Goal: Task Accomplishment & Management: Use online tool/utility

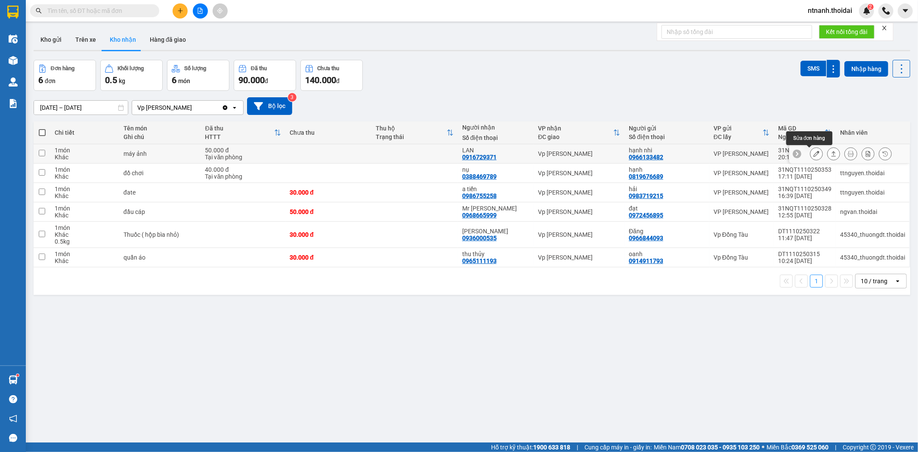
click at [813, 154] on icon at bounding box center [816, 154] width 6 height 6
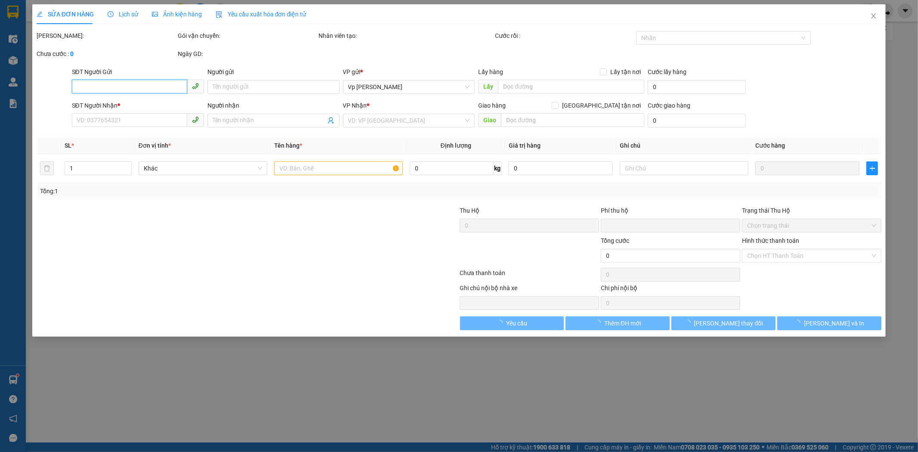
type input "0966133482"
type input "hạnh nhi"
type input "0916729371"
type input "LAN"
type input "0"
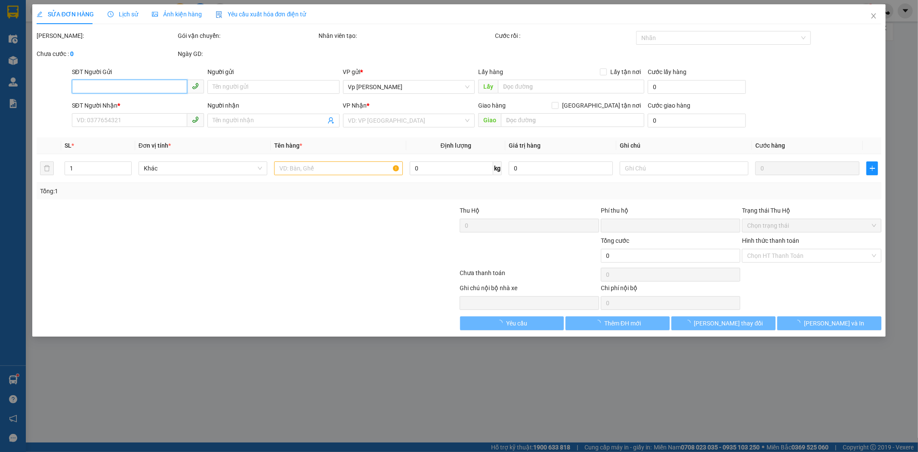
type input "50.000"
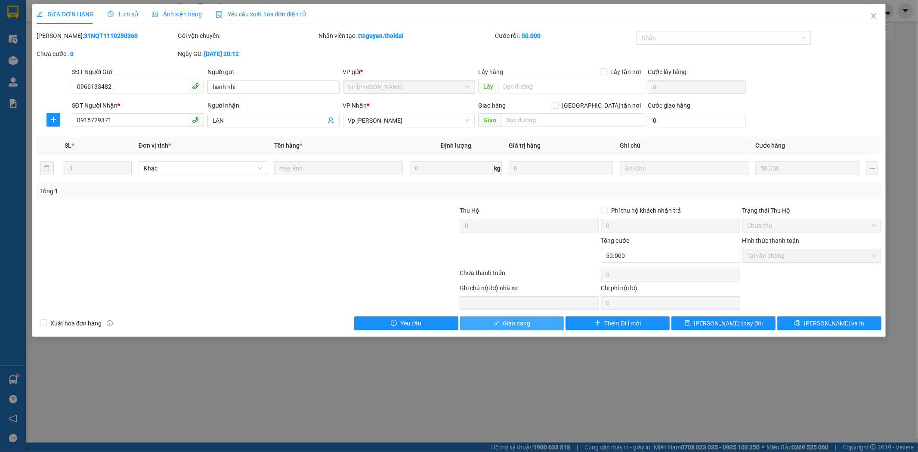
click at [505, 323] on span "Giao hàng" at bounding box center [517, 322] width 28 height 9
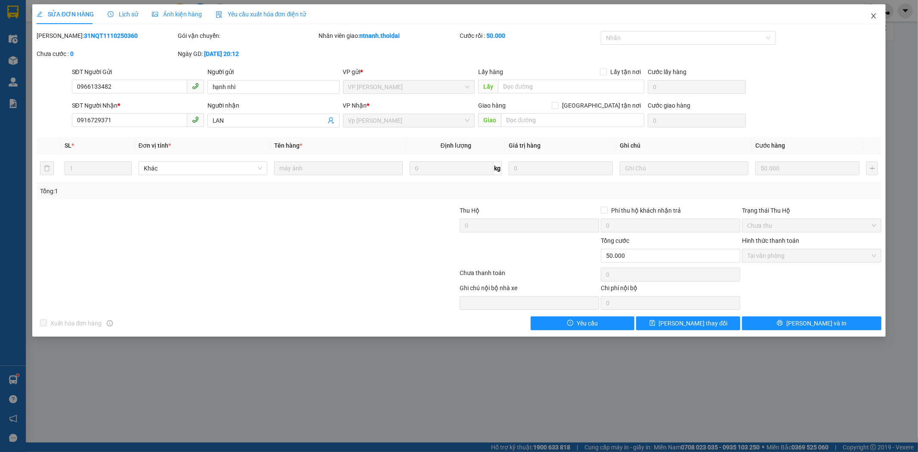
click at [870, 15] on icon "close" at bounding box center [873, 15] width 7 height 7
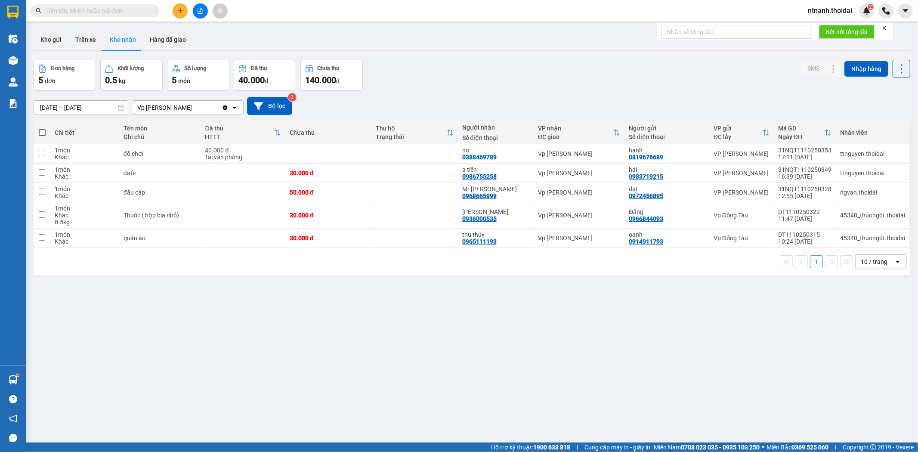
click at [254, 269] on div "1 10 / trang open" at bounding box center [471, 261] width 869 height 15
click at [377, 149] on td at bounding box center [415, 153] width 86 height 19
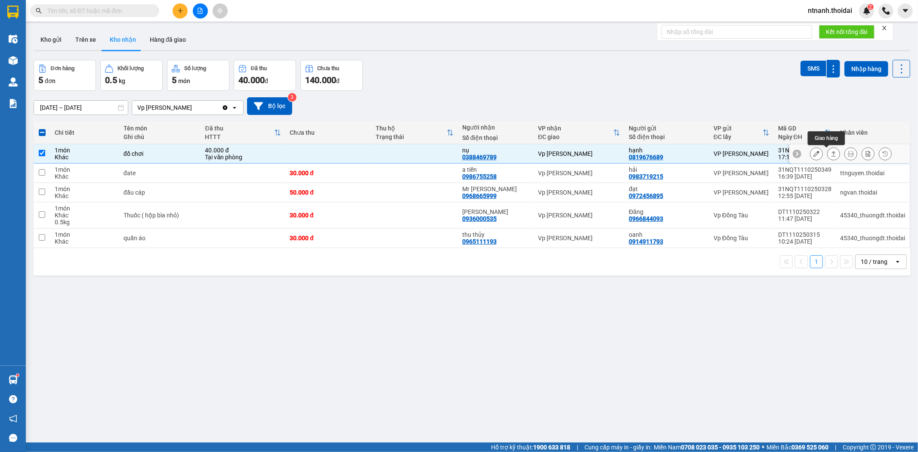
click at [830, 155] on icon at bounding box center [833, 154] width 6 height 6
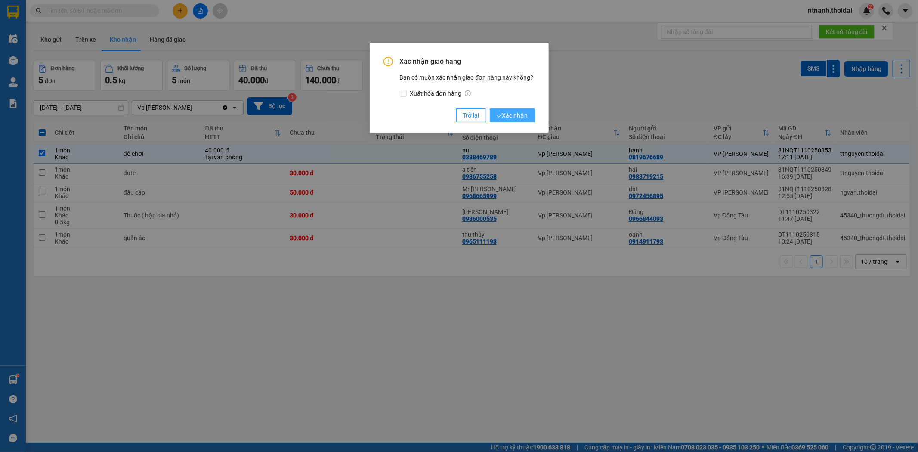
click at [515, 112] on span "Xác nhận" at bounding box center [511, 115] width 31 height 9
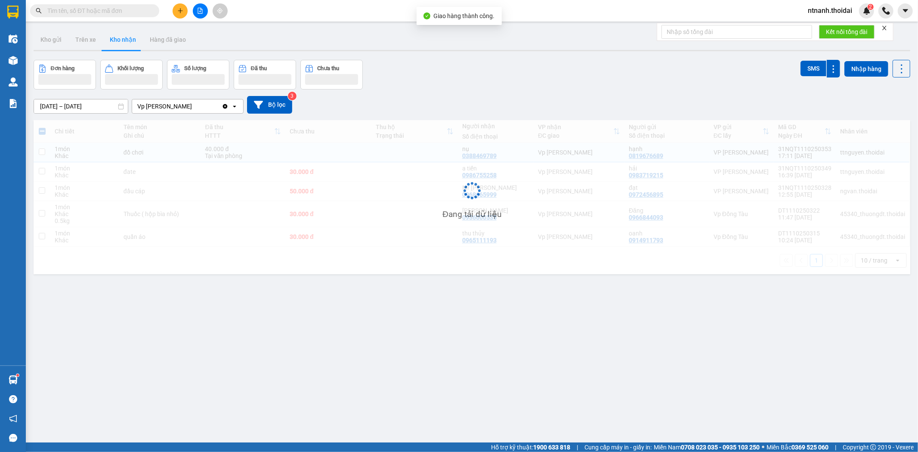
checkbox input "false"
